Goal: Transaction & Acquisition: Book appointment/travel/reservation

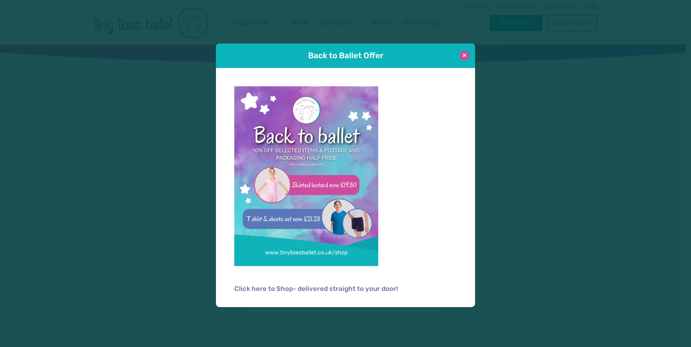
type input "**********"
click at [467, 56] on button at bounding box center [464, 56] width 10 height 10
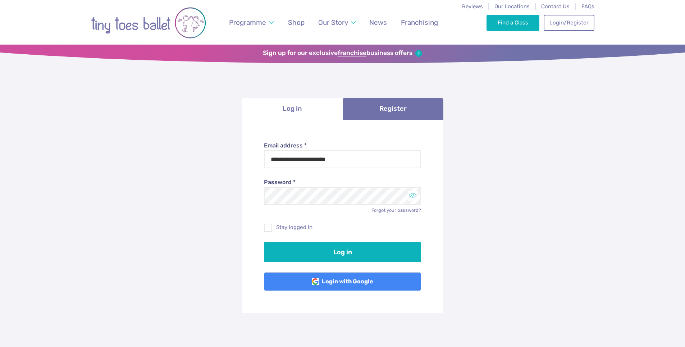
click at [410, 199] on button "Toggle password visibility" at bounding box center [413, 196] width 10 height 10
click at [269, 231] on span at bounding box center [269, 229] width 8 height 6
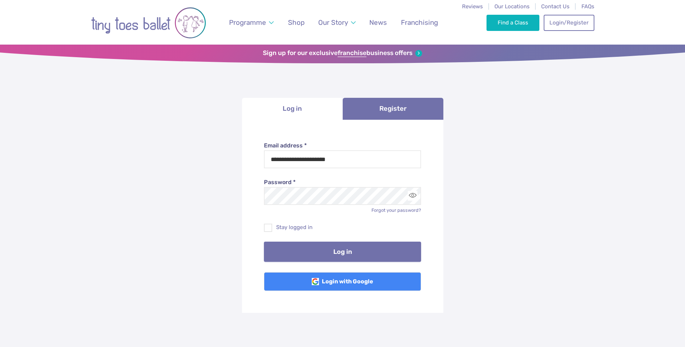
click at [331, 243] on button "Log in" at bounding box center [342, 252] width 157 height 20
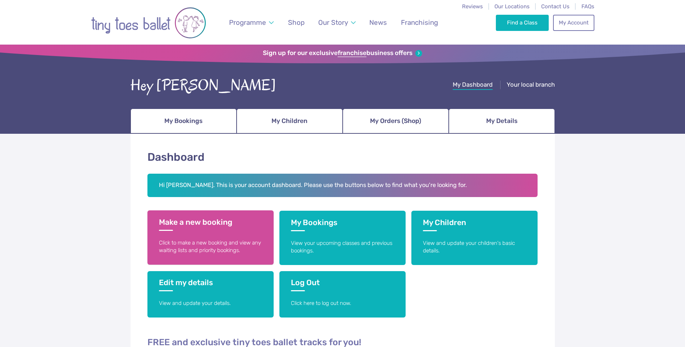
click at [235, 247] on p "Click to make a new booking and view any waiting lists and priority bookings." at bounding box center [210, 246] width 103 height 15
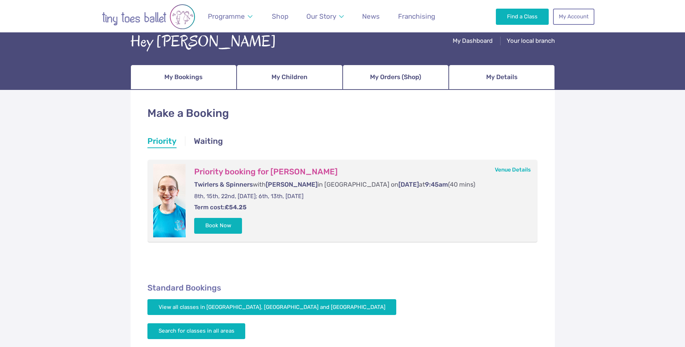
scroll to position [72, 0]
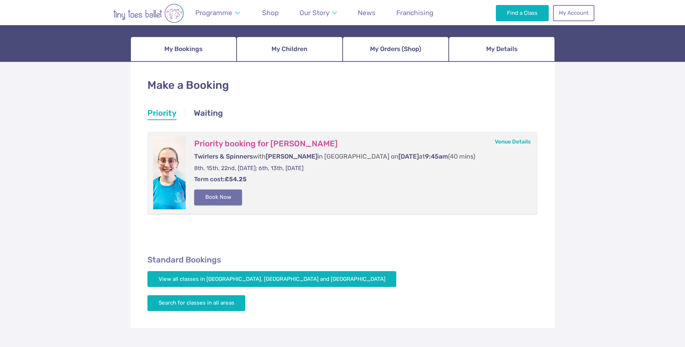
click at [232, 195] on button "Book Now" at bounding box center [218, 198] width 48 height 16
click at [674, 170] on span "1" at bounding box center [676, 167] width 9 height 9
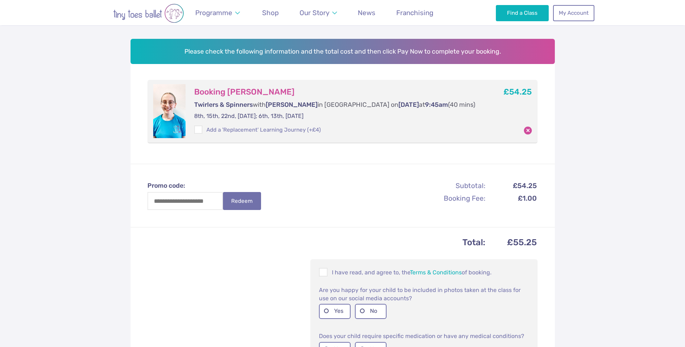
scroll to position [144, 0]
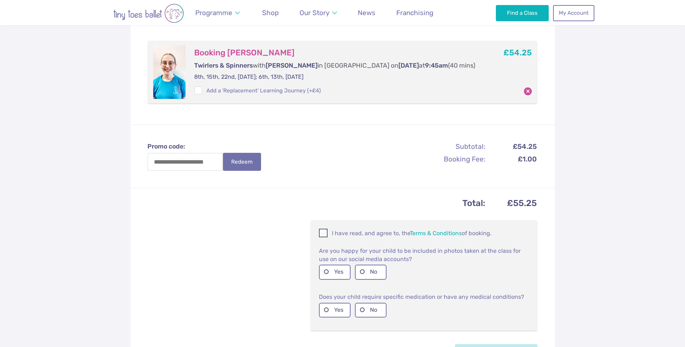
click at [331, 232] on p "I have read, and agree to, the Terms & Conditions of booking." at bounding box center [424, 233] width 210 height 9
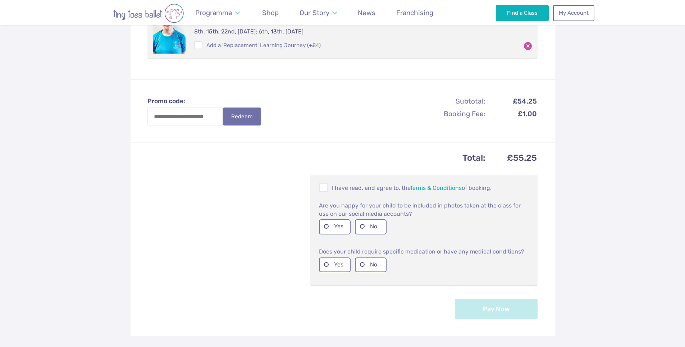
scroll to position [192, 0]
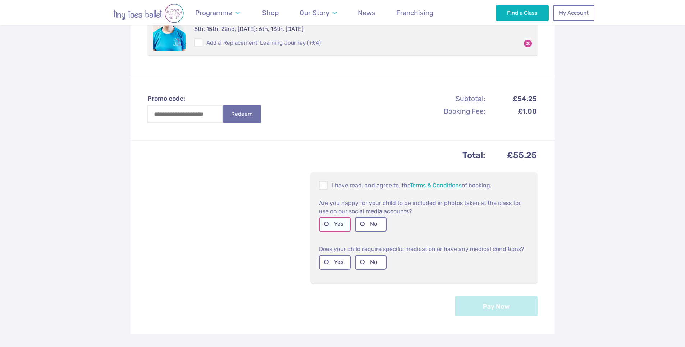
click at [337, 224] on label "Yes" at bounding box center [335, 224] width 32 height 15
click at [376, 263] on label "No" at bounding box center [371, 262] width 32 height 15
click at [508, 307] on button "Pay Now" at bounding box center [496, 306] width 83 height 20
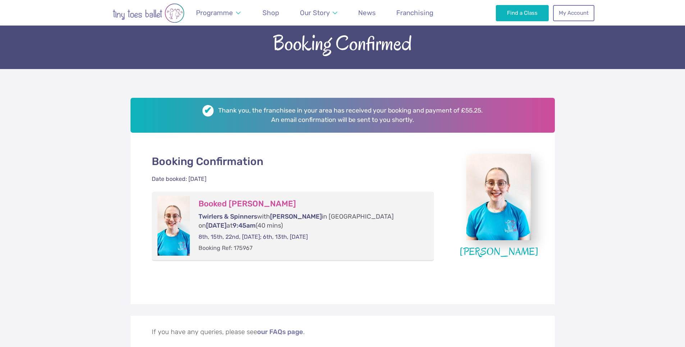
scroll to position [48, 0]
